Goal: Find specific page/section: Find specific page/section

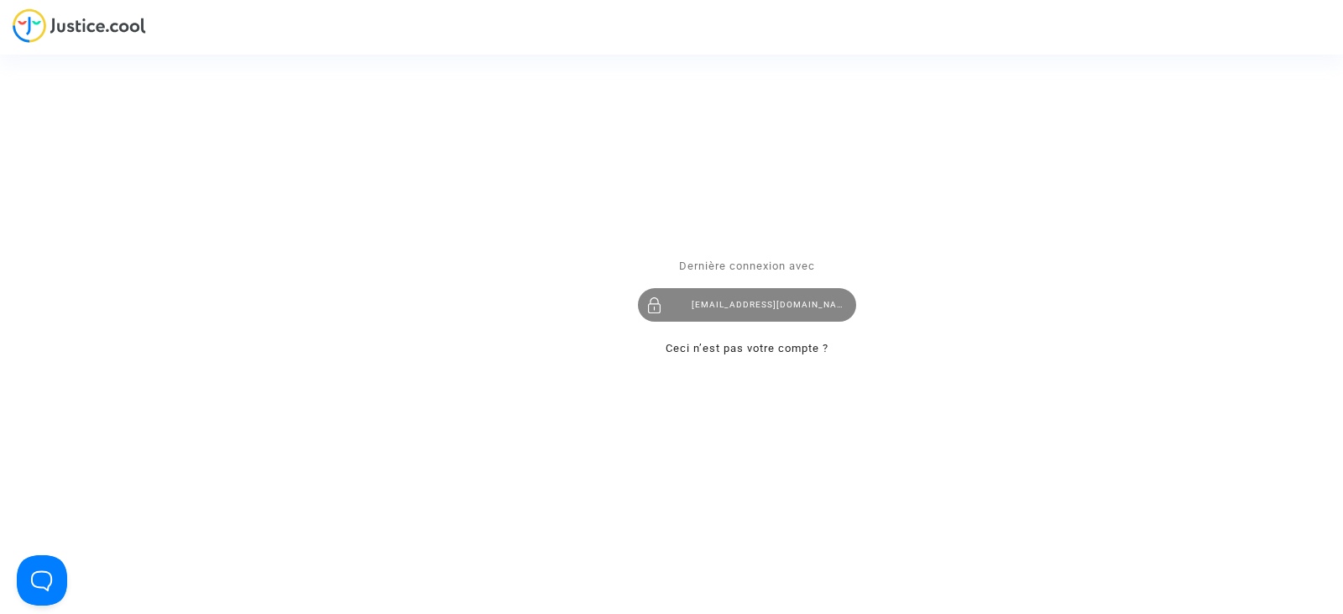
click at [783, 307] on div "juridique.par@tunisair.fr" at bounding box center [747, 305] width 218 height 34
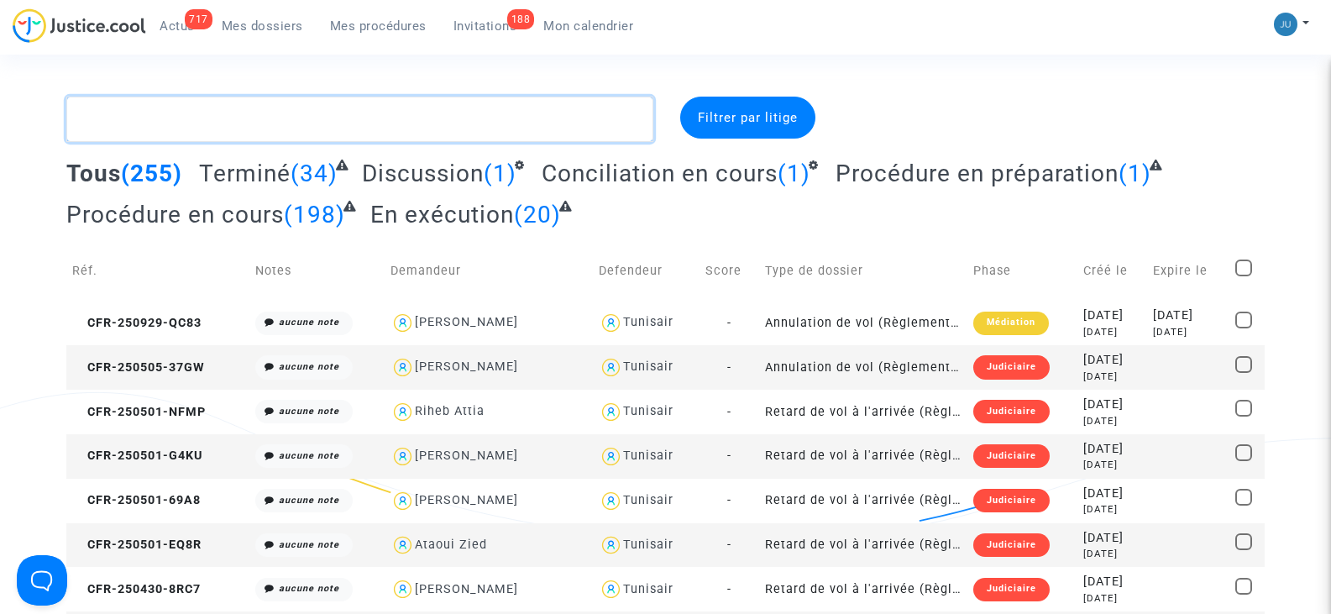
click at [242, 124] on textarea at bounding box center [359, 119] width 586 height 45
type textarea "C"
click at [585, 24] on span "Mon calendrier" at bounding box center [588, 25] width 90 height 15
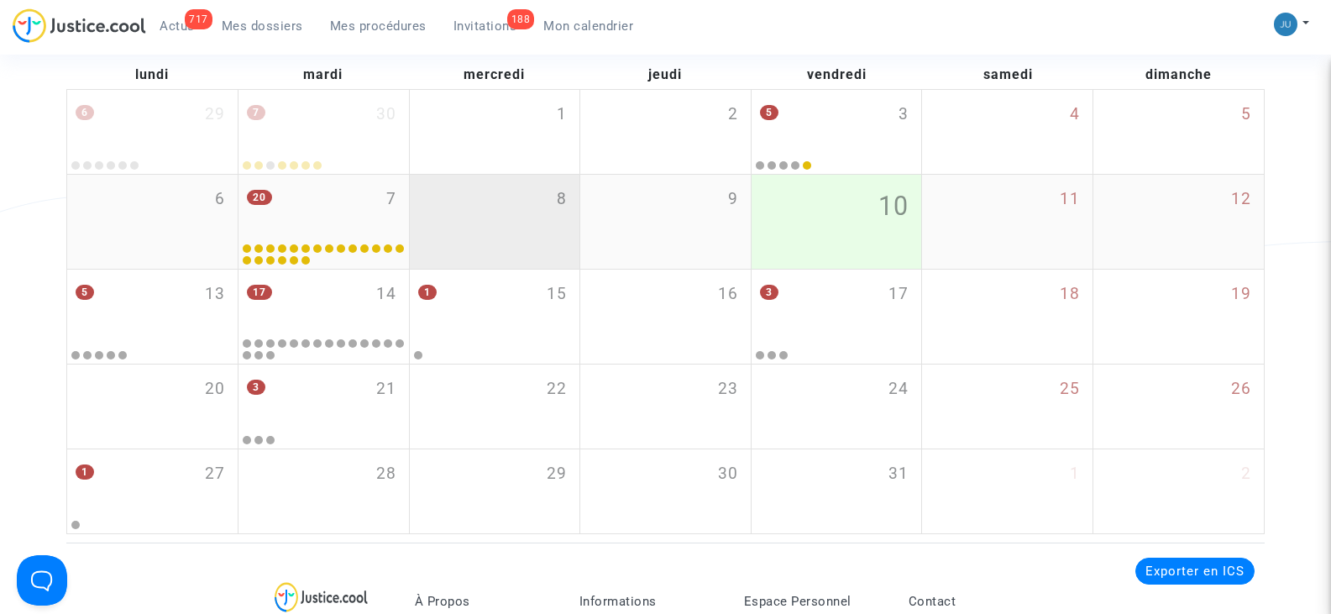
scroll to position [252, 0]
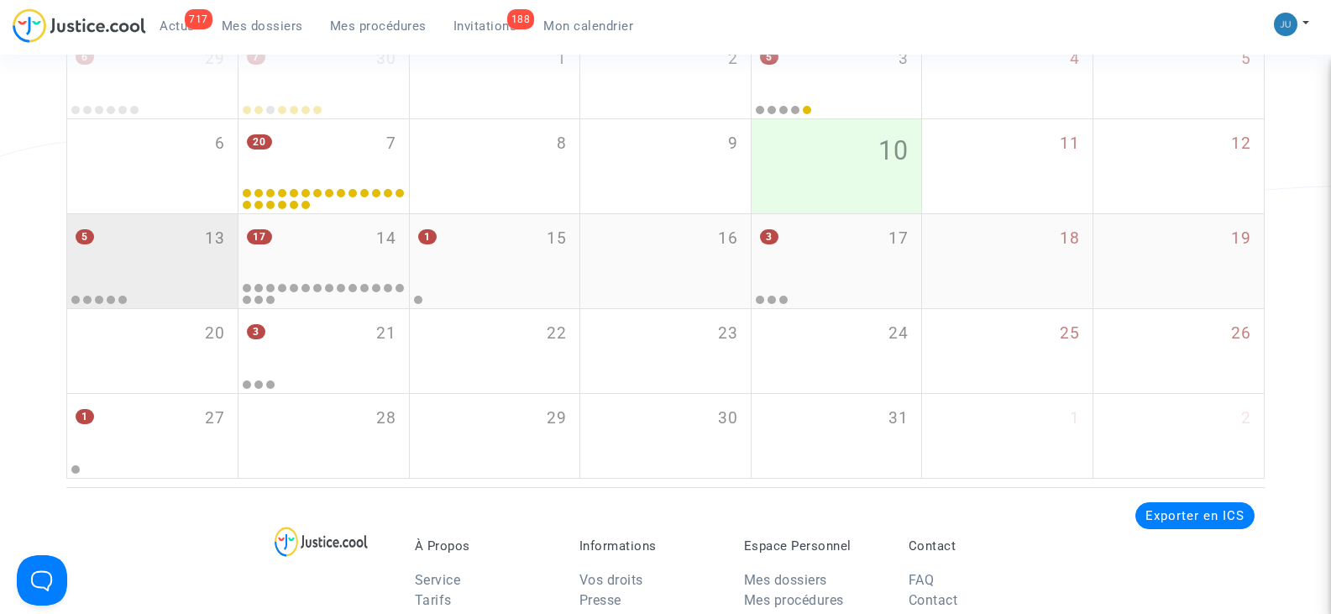
click at [181, 240] on div "5 13" at bounding box center [152, 246] width 170 height 65
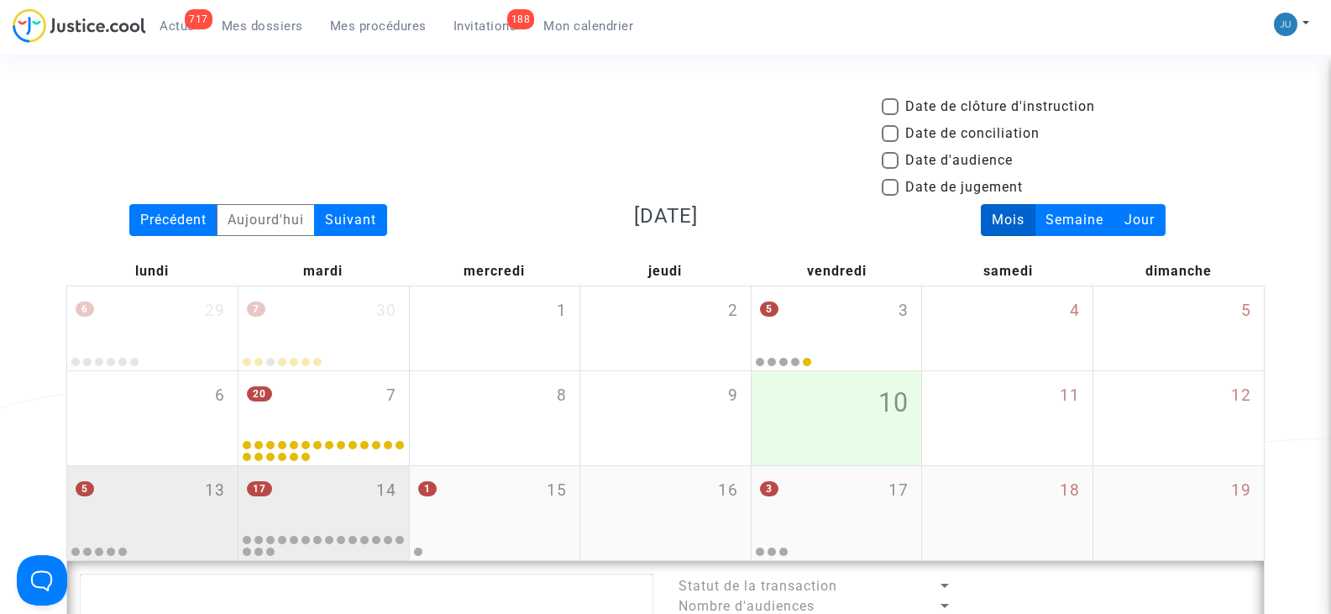
click at [280, 507] on div "17 14" at bounding box center [323, 498] width 170 height 65
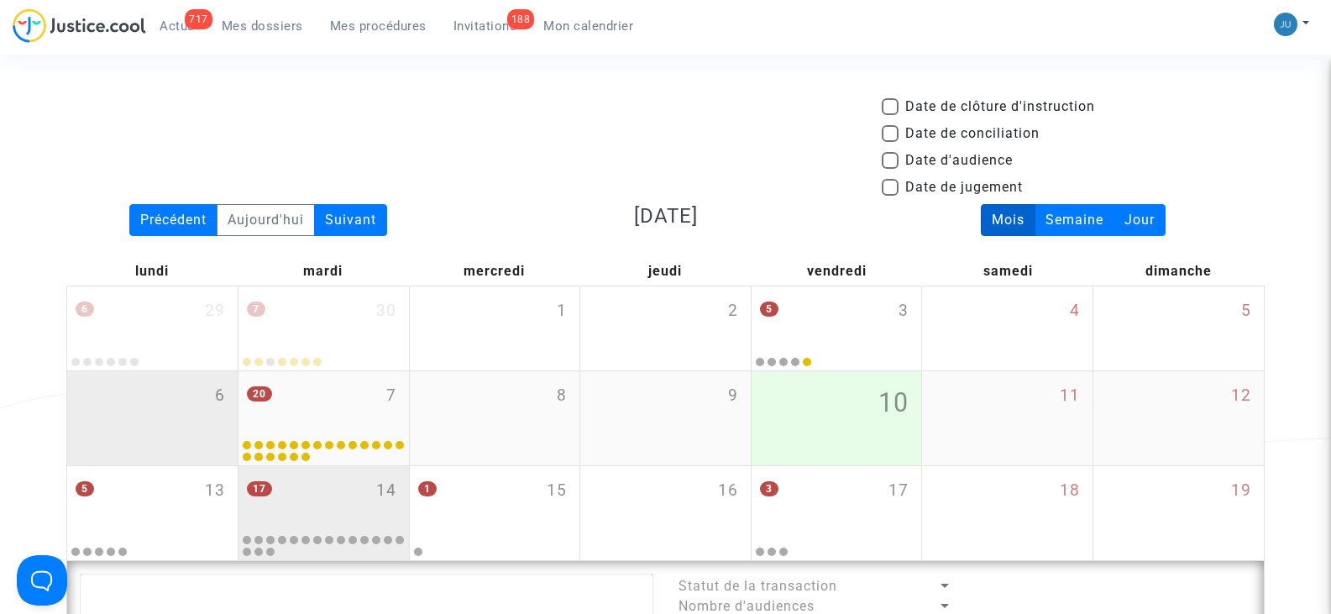
click at [163, 423] on div "6" at bounding box center [152, 418] width 170 height 94
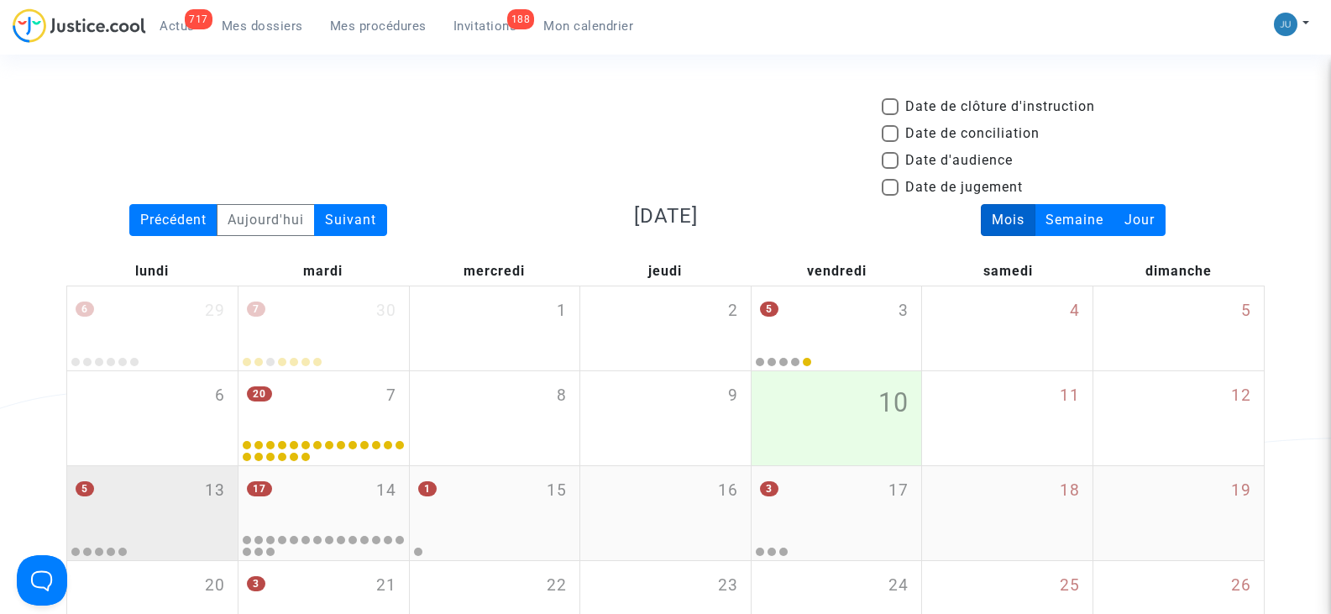
click at [191, 502] on div "5 13" at bounding box center [152, 498] width 170 height 65
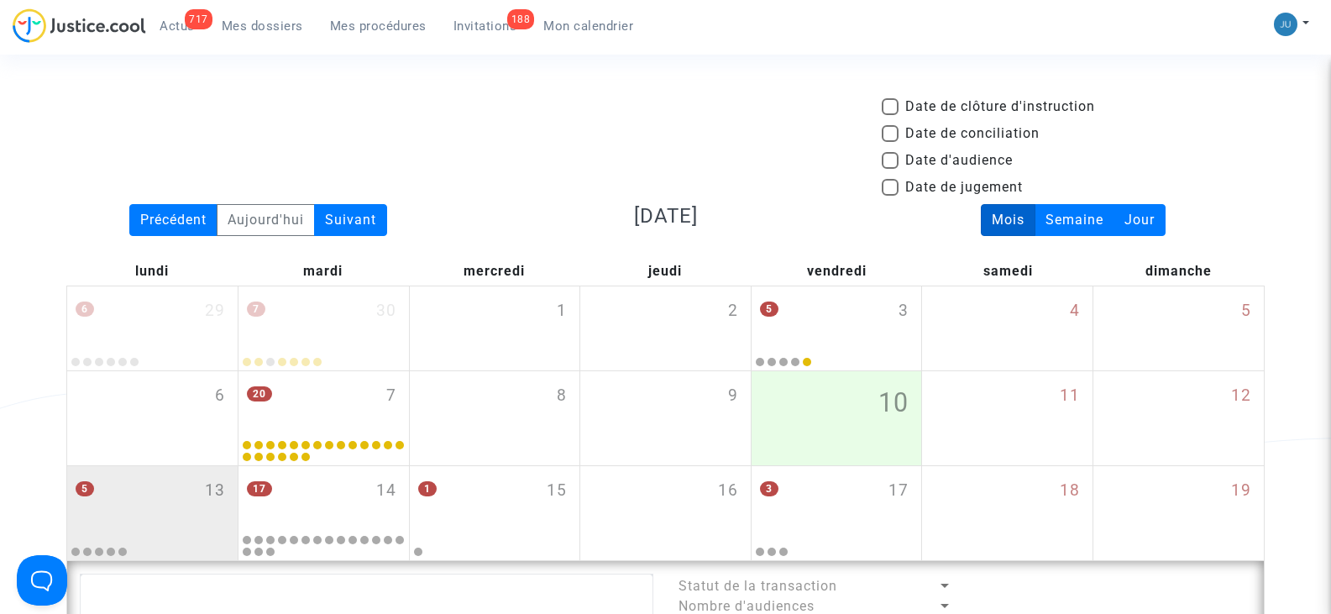
click at [895, 158] on span at bounding box center [890, 160] width 17 height 17
click at [890, 169] on input "Date d'audience" at bounding box center [889, 169] width 1 height 1
checkbox input "true"
click at [889, 163] on span at bounding box center [890, 160] width 17 height 17
click at [889, 169] on input "Date d'audience" at bounding box center [889, 169] width 1 height 1
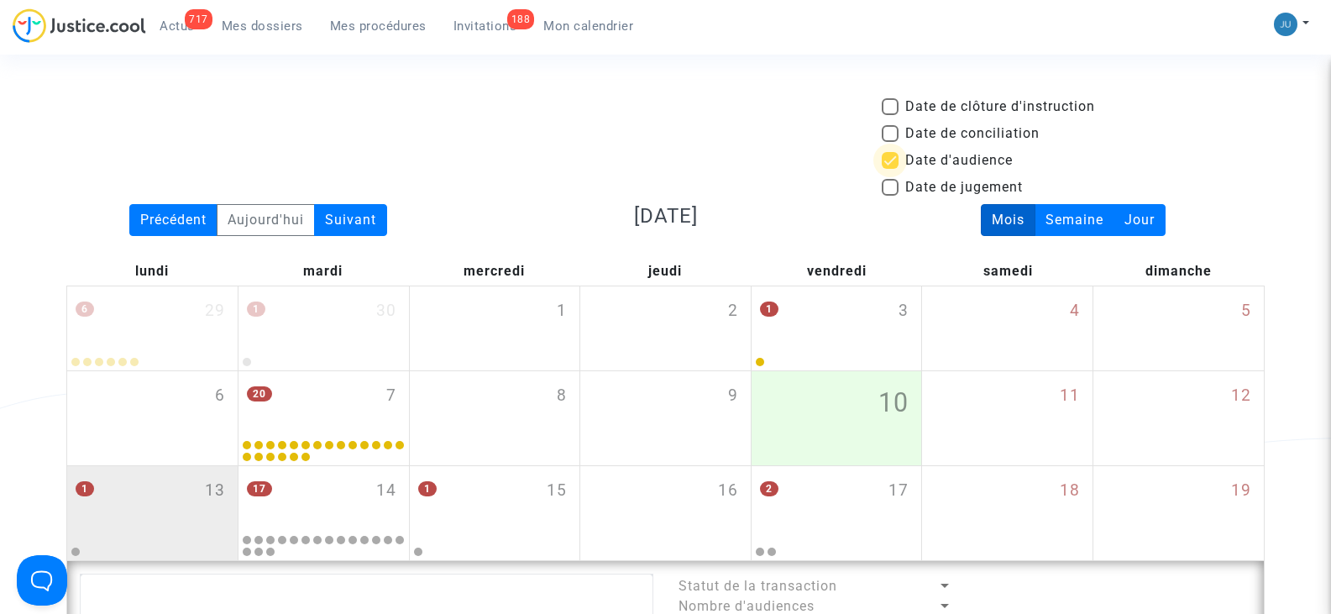
checkbox input "false"
click at [274, 24] on span "Mes dossiers" at bounding box center [262, 25] width 81 height 15
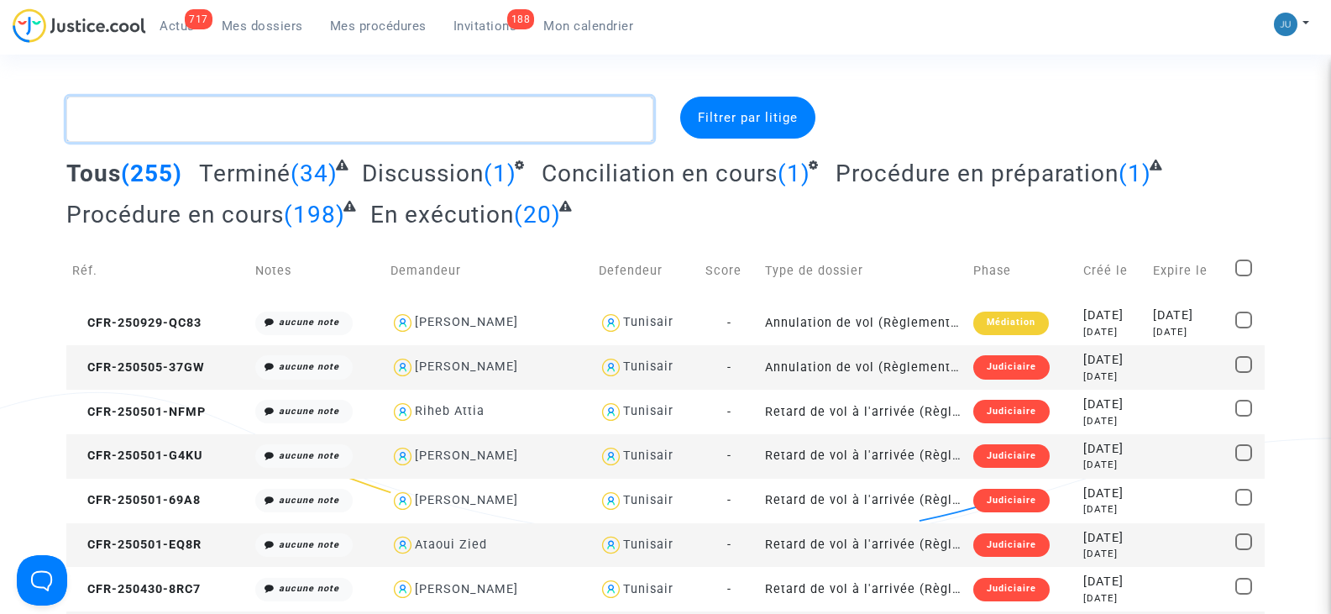
click at [247, 117] on textarea at bounding box center [359, 119] width 586 height 45
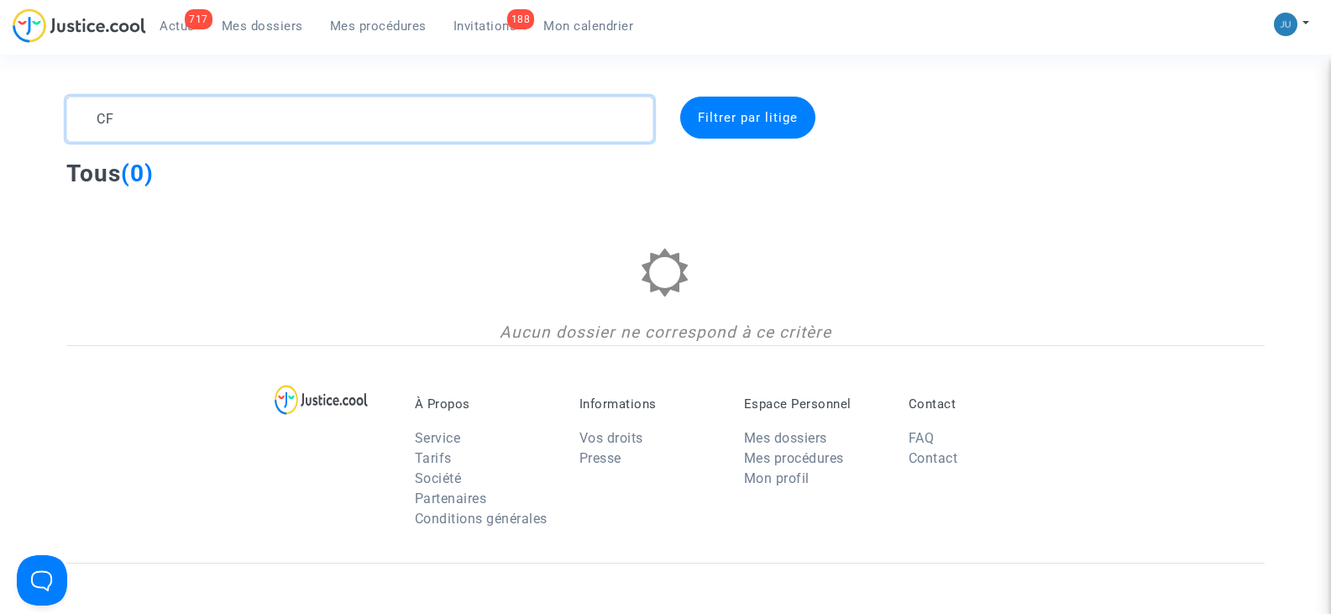
type textarea "C"
type textarea "S"
drag, startPoint x: 180, startPoint y: 133, endPoint x: 55, endPoint y: 106, distance: 128.0
click at [55, 106] on div "[PERSON_NAME]" at bounding box center [359, 119] width 611 height 45
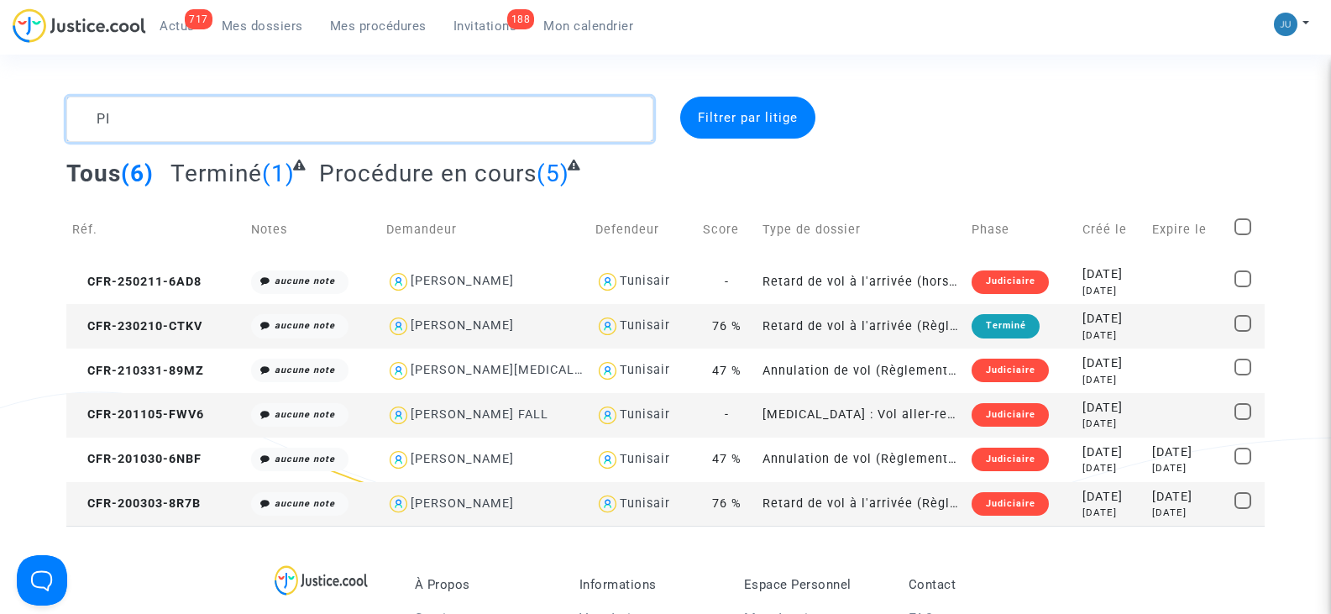
type textarea "P"
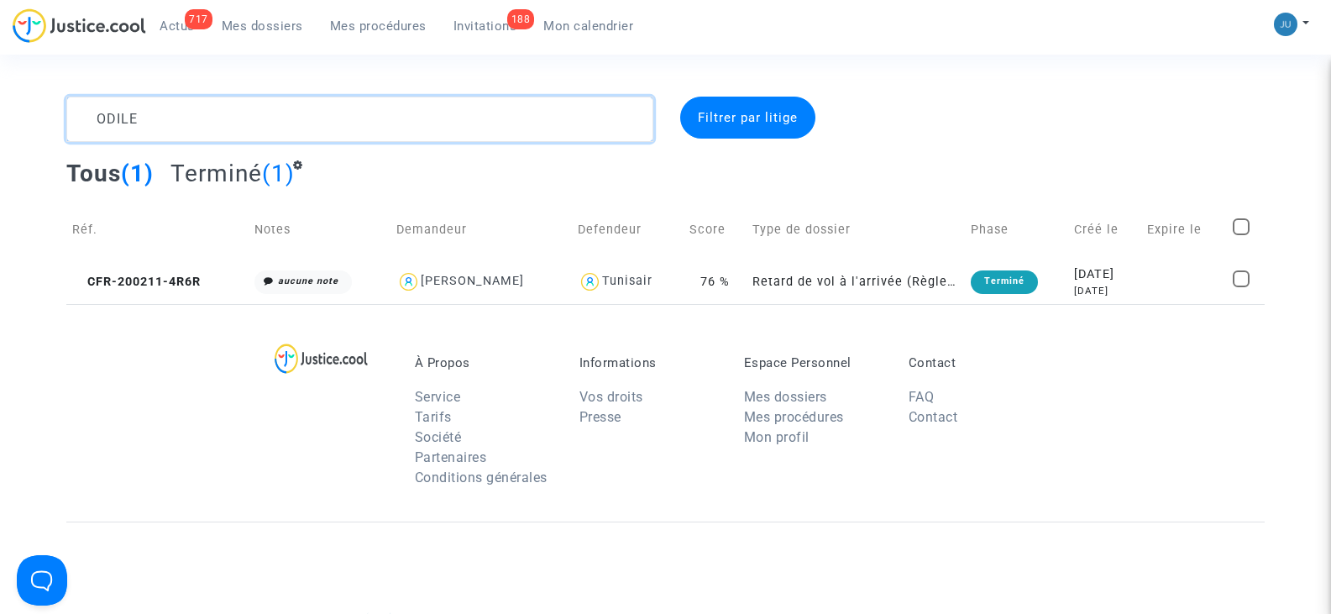
click at [288, 128] on textarea at bounding box center [359, 119] width 586 height 45
type textarea "O"
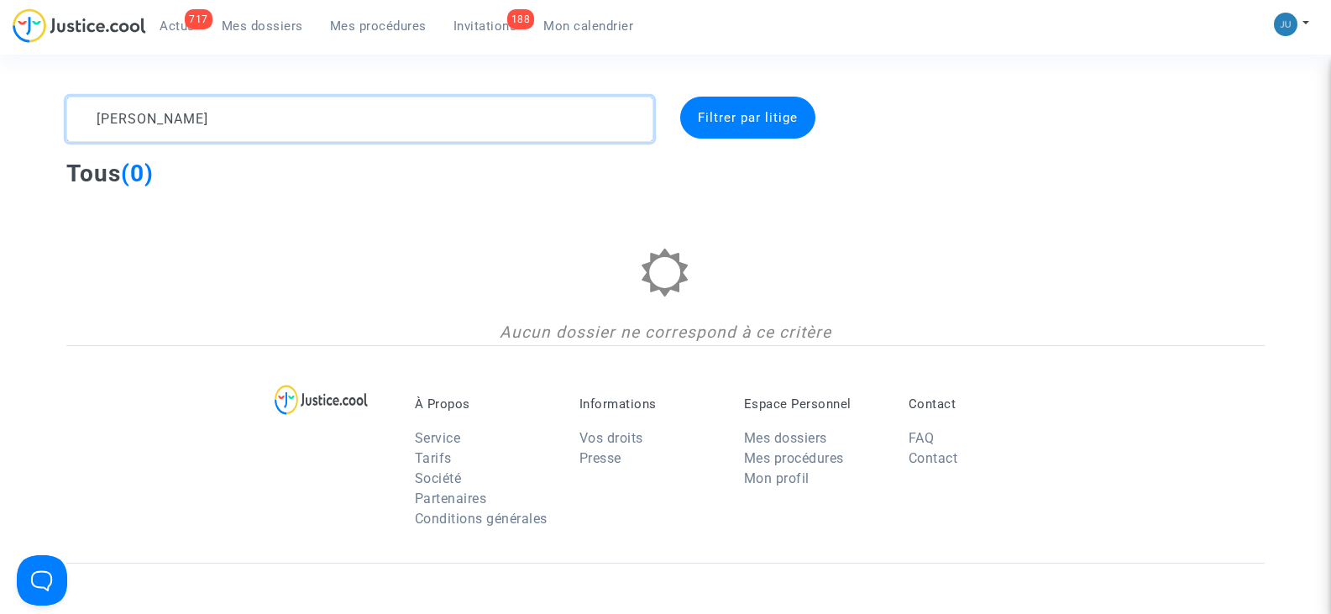
type textarea "[PERSON_NAME]"
click at [270, 28] on span "Mes dossiers" at bounding box center [262, 25] width 81 height 15
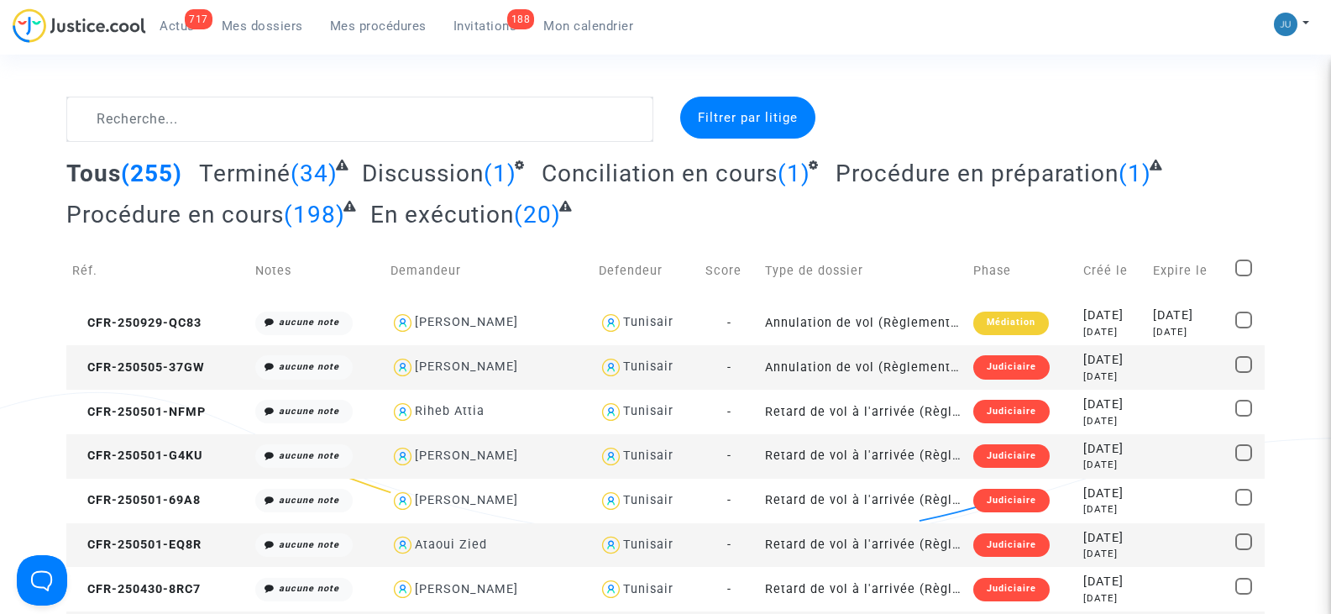
click at [146, 175] on span "(255)" at bounding box center [151, 174] width 61 height 28
